Goal: Find specific page/section: Find specific page/section

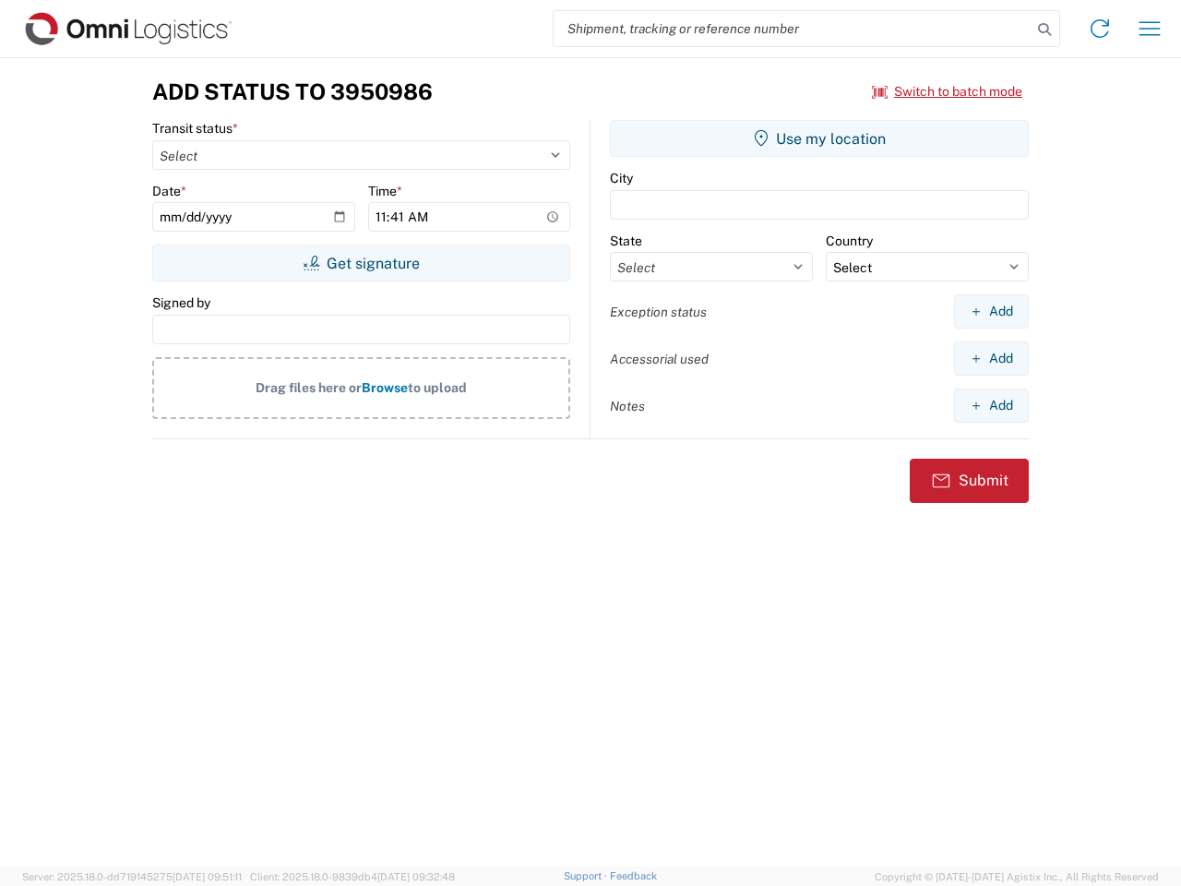
click at [793, 29] on input "search" at bounding box center [793, 28] width 478 height 35
click at [1044, 30] on icon at bounding box center [1044, 30] width 26 height 26
click at [1100, 29] on icon at bounding box center [1100, 29] width 30 height 30
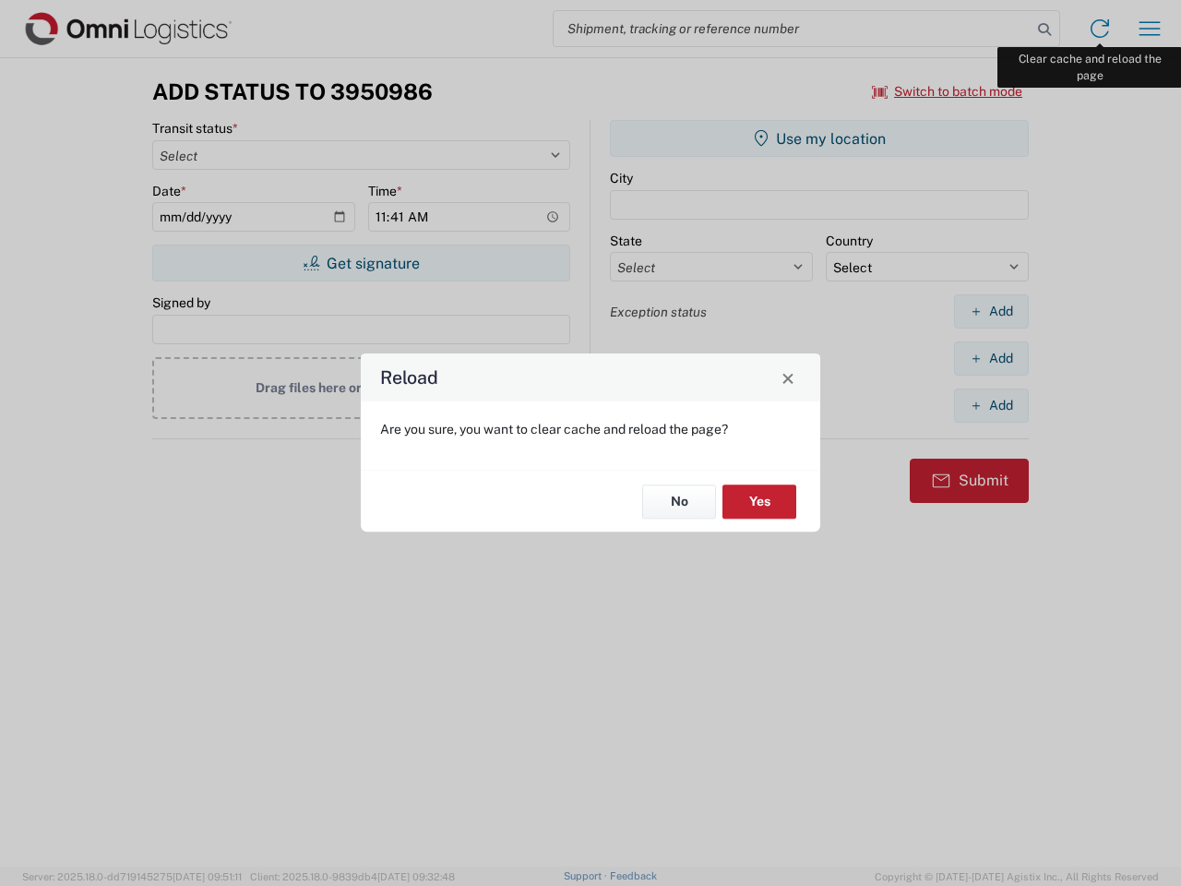
click at [1150, 29] on div "Reload Are you sure, you want to clear cache and reload the page? No Yes" at bounding box center [590, 443] width 1181 height 886
click at [948, 91] on div "Reload Are you sure, you want to clear cache and reload the page? No Yes" at bounding box center [590, 443] width 1181 height 886
click at [361, 263] on div "Reload Are you sure, you want to clear cache and reload the page? No Yes" at bounding box center [590, 443] width 1181 height 886
click at [819, 138] on div "Reload Are you sure, you want to clear cache and reload the page? No Yes" at bounding box center [590, 443] width 1181 height 886
click at [991, 311] on div "Reload Are you sure, you want to clear cache and reload the page? No Yes" at bounding box center [590, 443] width 1181 height 886
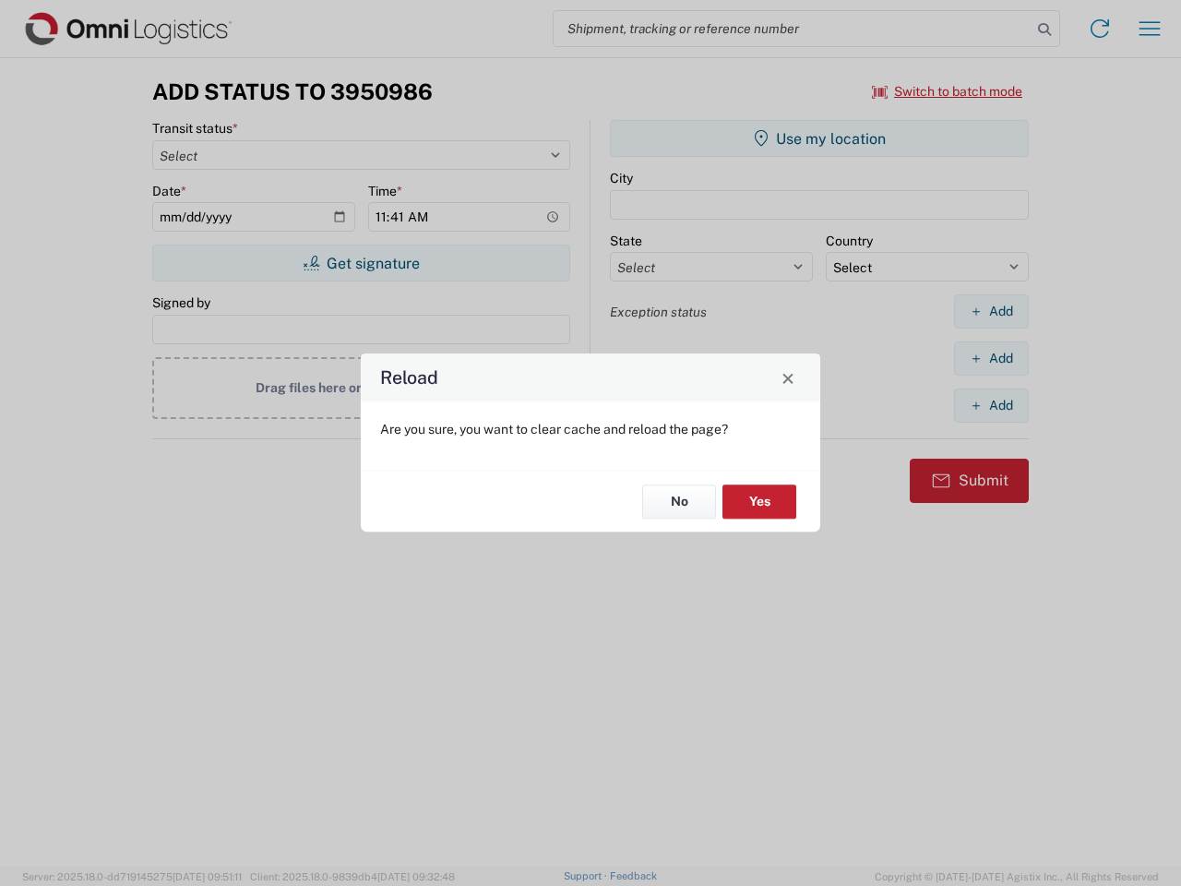
click at [991, 358] on div "Reload Are you sure, you want to clear cache and reload the page? No Yes" at bounding box center [590, 443] width 1181 height 886
click at [991, 405] on div "Reload Are you sure, you want to clear cache and reload the page? No Yes" at bounding box center [590, 443] width 1181 height 886
